Goal: Navigation & Orientation: Find specific page/section

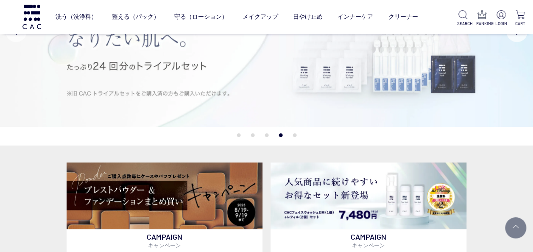
scroll to position [212, 0]
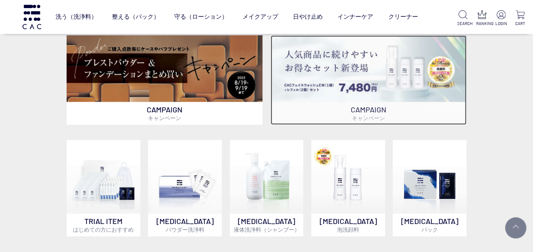
click at [345, 75] on img at bounding box center [368, 68] width 196 height 67
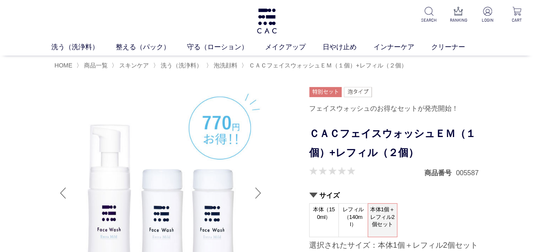
click at [256, 194] on div at bounding box center [258, 193] width 17 height 34
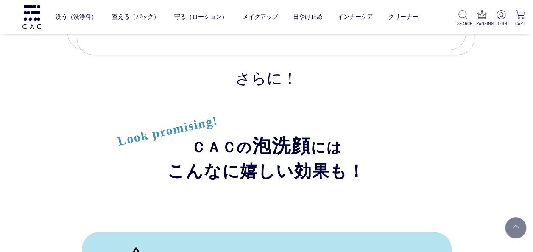
scroll to position [3688, 0]
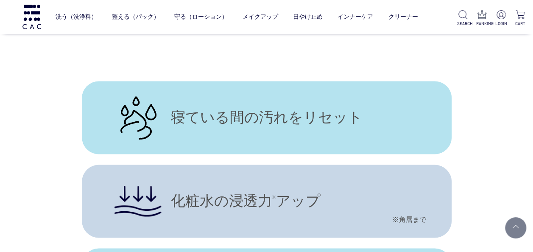
click at [271, 142] on div "寝ている間の汚れをリセット" at bounding box center [267, 117] width 370 height 73
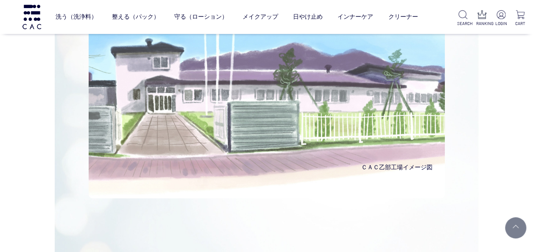
scroll to position [5766, 0]
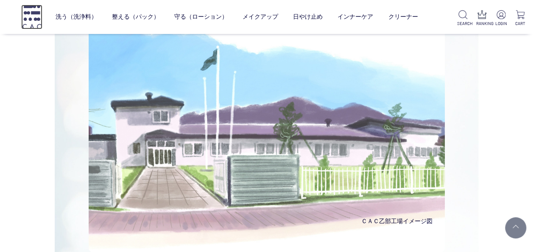
click at [33, 15] on img at bounding box center [31, 17] width 21 height 24
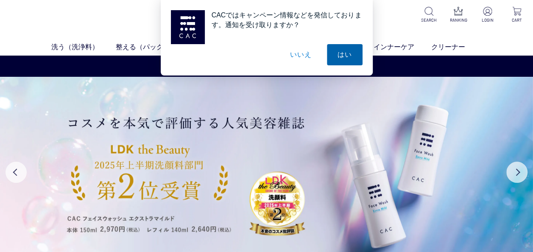
click at [340, 55] on button "はい" at bounding box center [345, 54] width 36 height 21
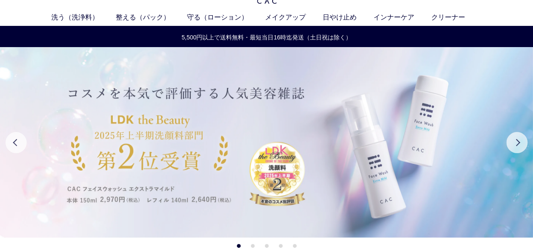
scroll to position [42, 0]
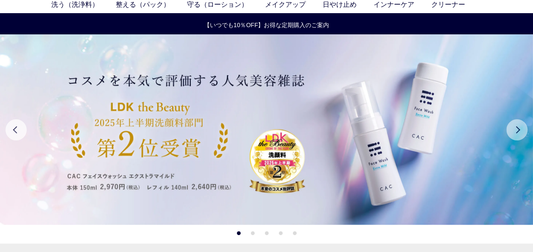
click at [519, 135] on button "Next" at bounding box center [516, 129] width 21 height 21
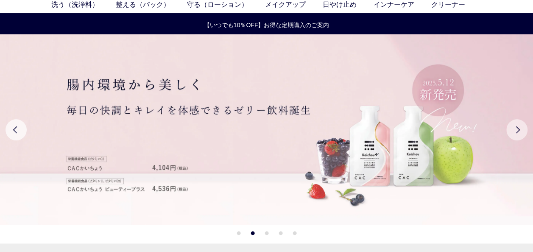
click at [517, 135] on button "Next" at bounding box center [516, 129] width 21 height 21
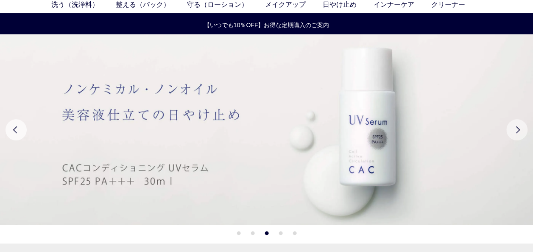
click at [513, 136] on button "Next" at bounding box center [516, 129] width 21 height 21
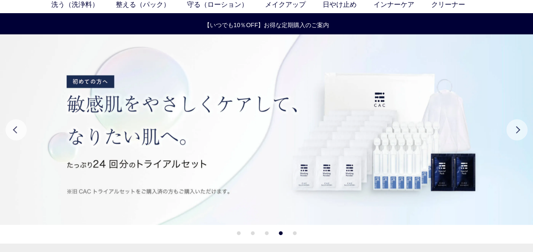
click at [513, 136] on button "Next" at bounding box center [516, 129] width 21 height 21
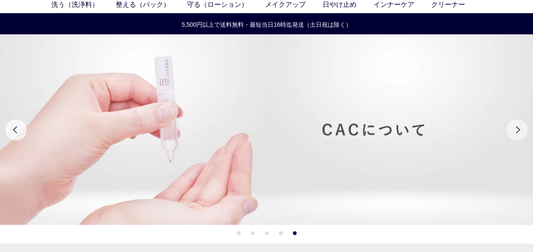
click at [513, 134] on button "Next" at bounding box center [516, 129] width 21 height 21
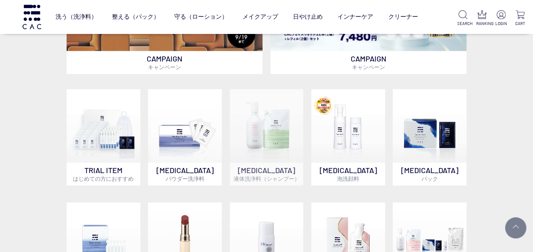
scroll to position [170, 0]
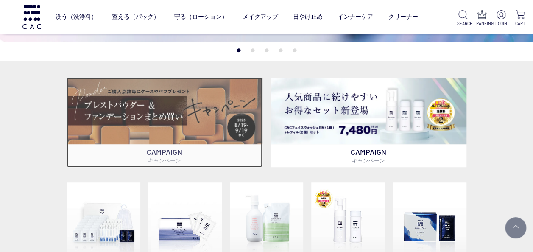
click at [207, 97] on img at bounding box center [165, 111] width 196 height 67
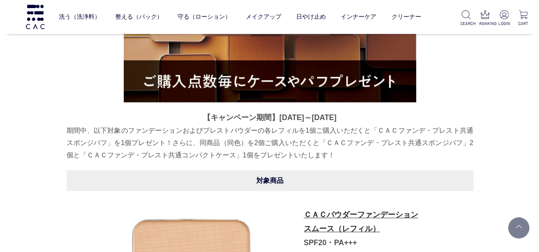
scroll to position [292, 0]
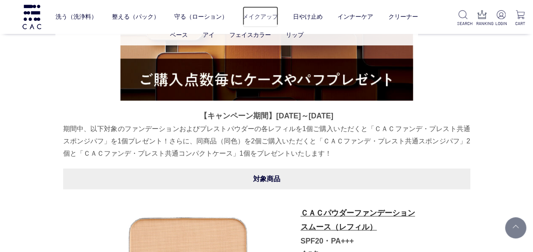
click at [267, 15] on link "メイクアップ" at bounding box center [261, 16] width 36 height 21
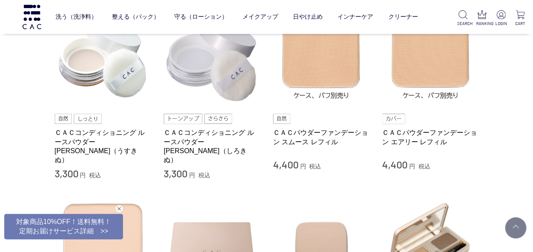
scroll to position [382, 0]
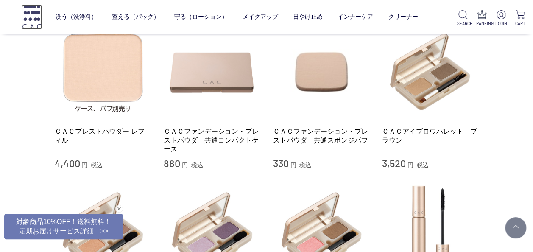
click at [32, 18] on img at bounding box center [31, 17] width 21 height 24
